Goal: Task Accomplishment & Management: Manage account settings

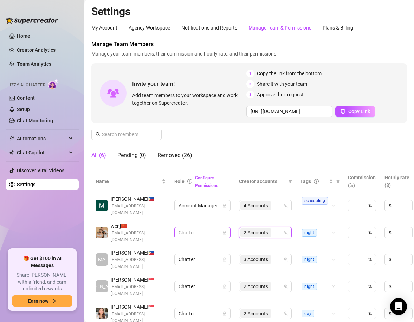
click at [196, 235] on span "Chatter" at bounding box center [202, 232] width 48 height 11
click at [257, 228] on div "2 Accounts" at bounding box center [256, 233] width 32 height 10
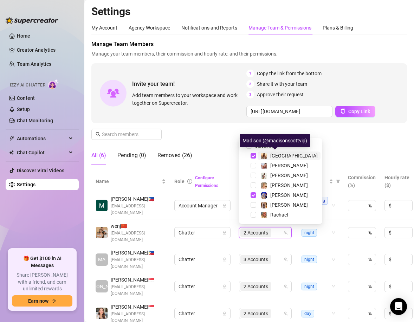
click at [279, 153] on span "[GEOGRAPHIC_DATA]" at bounding box center [293, 156] width 47 height 6
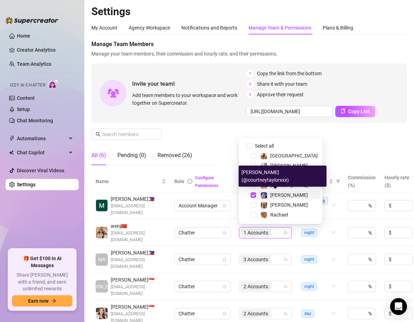
click at [276, 191] on div "[PERSON_NAME]" at bounding box center [289, 195] width 38 height 8
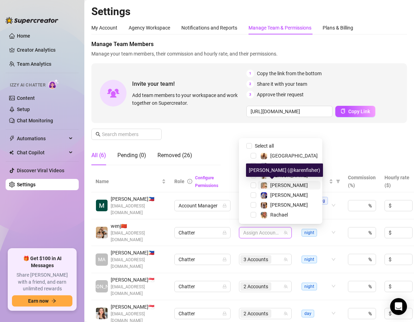
click at [281, 183] on span "[PERSON_NAME]" at bounding box center [289, 185] width 38 height 6
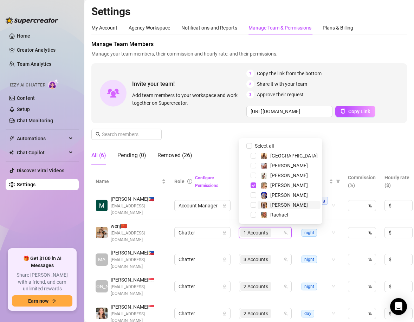
click at [287, 206] on span "[PERSON_NAME]" at bounding box center [289, 205] width 38 height 6
click at [287, 173] on span "[PERSON_NAME]" at bounding box center [289, 175] width 63 height 8
click at [348, 142] on div "Manage Team Members Manage your team members, their commission and hourly rate,…" at bounding box center [248, 105] width 315 height 131
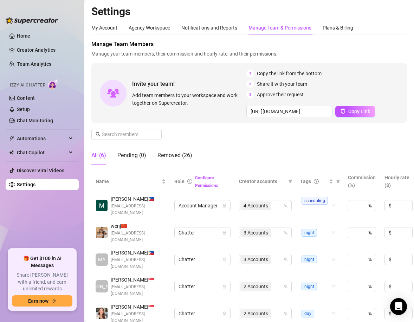
click at [22, 42] on ul "Home Creator Analytics Team Analytics Izzy AI Chatter Content Setup Chat Monito…" at bounding box center [42, 136] width 73 height 219
click at [21, 38] on link "Home" at bounding box center [23, 36] width 13 height 6
